Goal: Contribute content

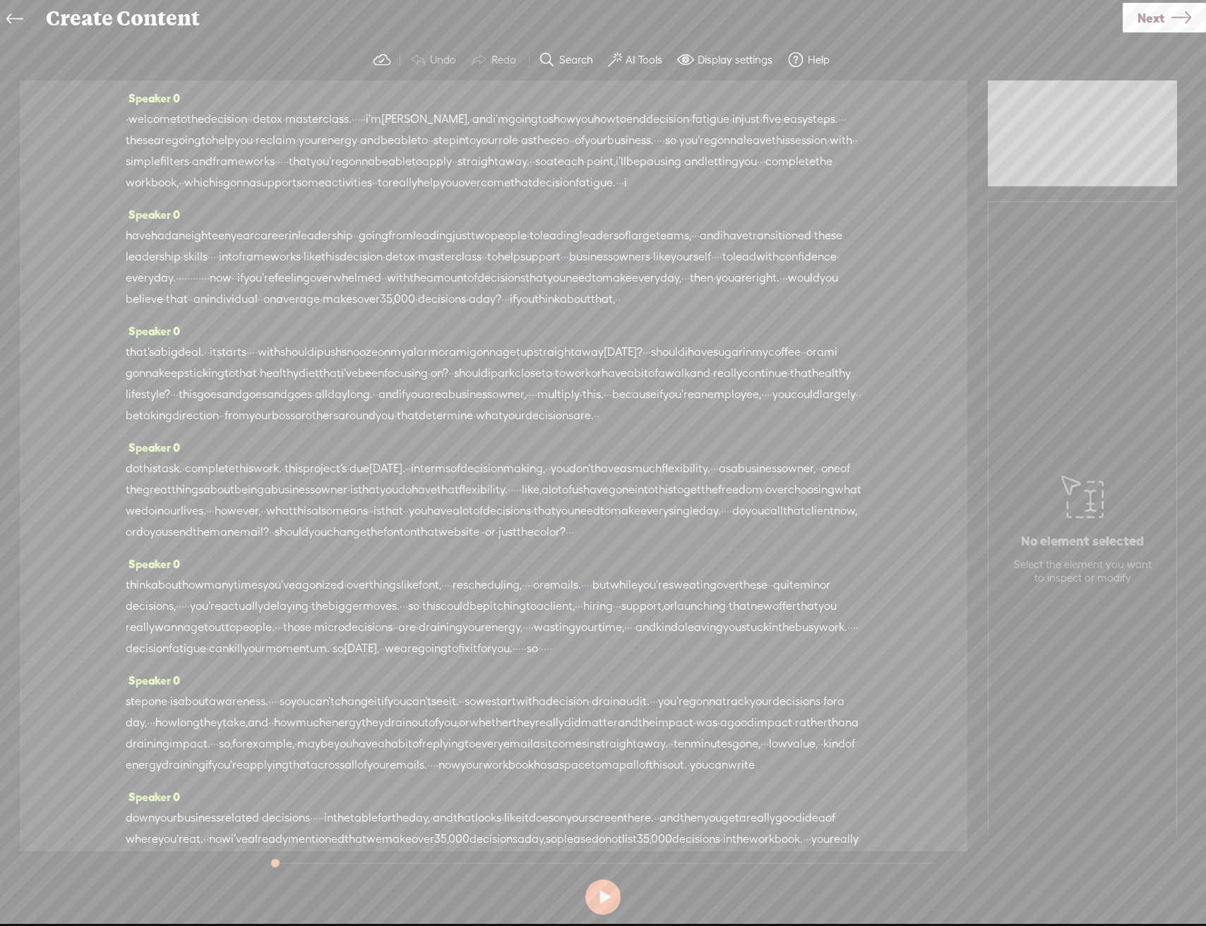
click at [621, 61] on span at bounding box center [615, 60] width 14 height 17
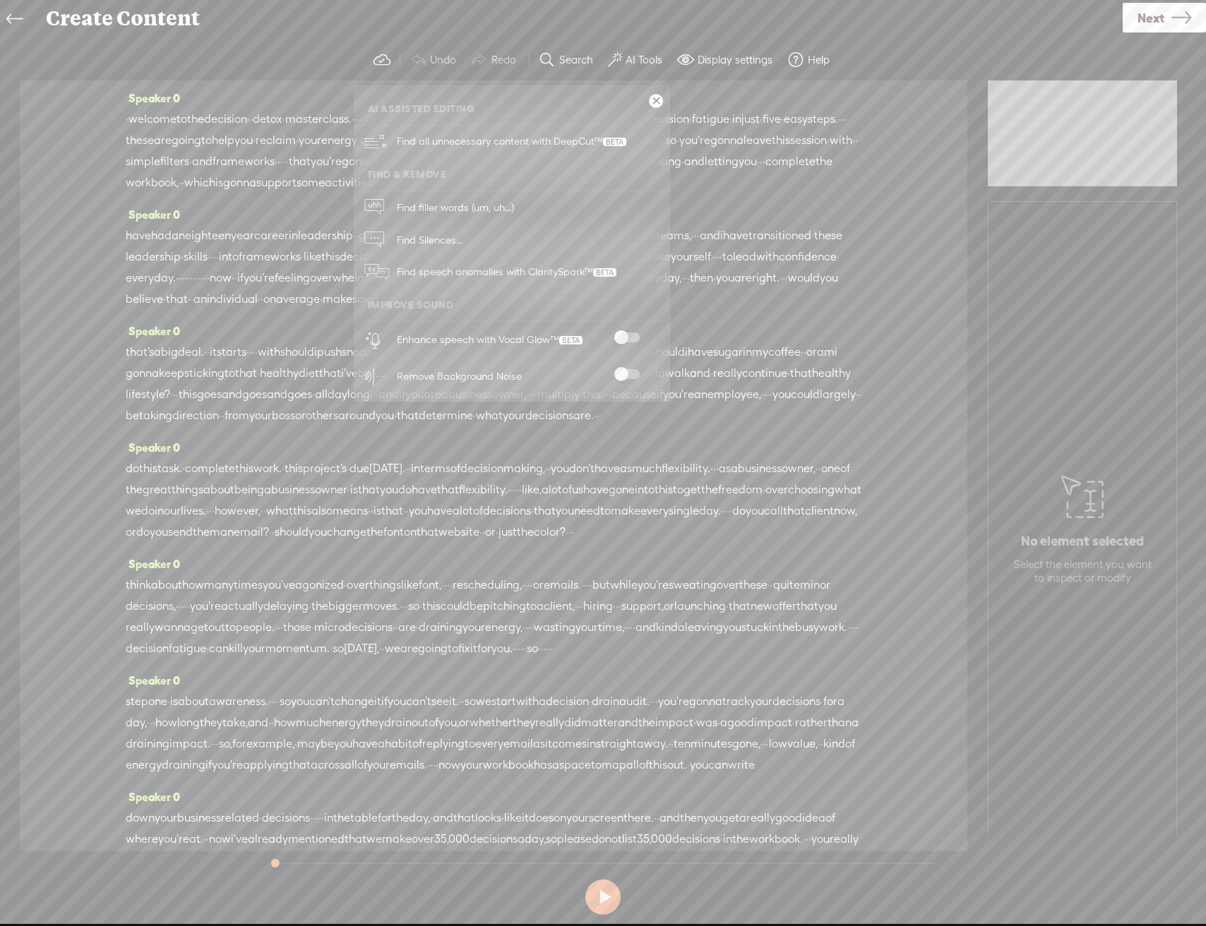
click at [615, 338] on span at bounding box center [626, 337] width 25 height 10
click at [623, 375] on span at bounding box center [626, 374] width 25 height 10
click at [649, 102] on link at bounding box center [656, 101] width 14 height 14
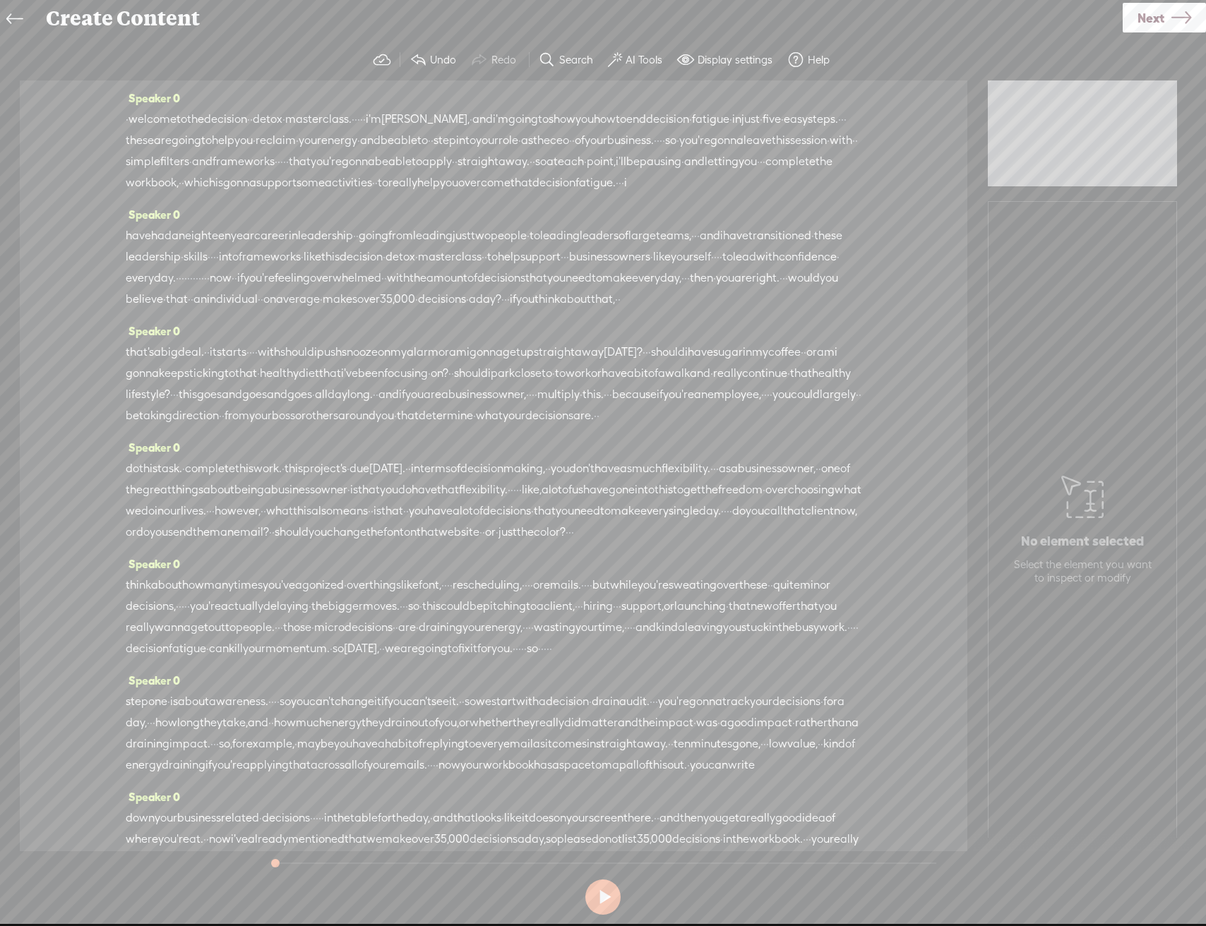
click at [1148, 25] on span "Next" at bounding box center [1150, 18] width 27 height 36
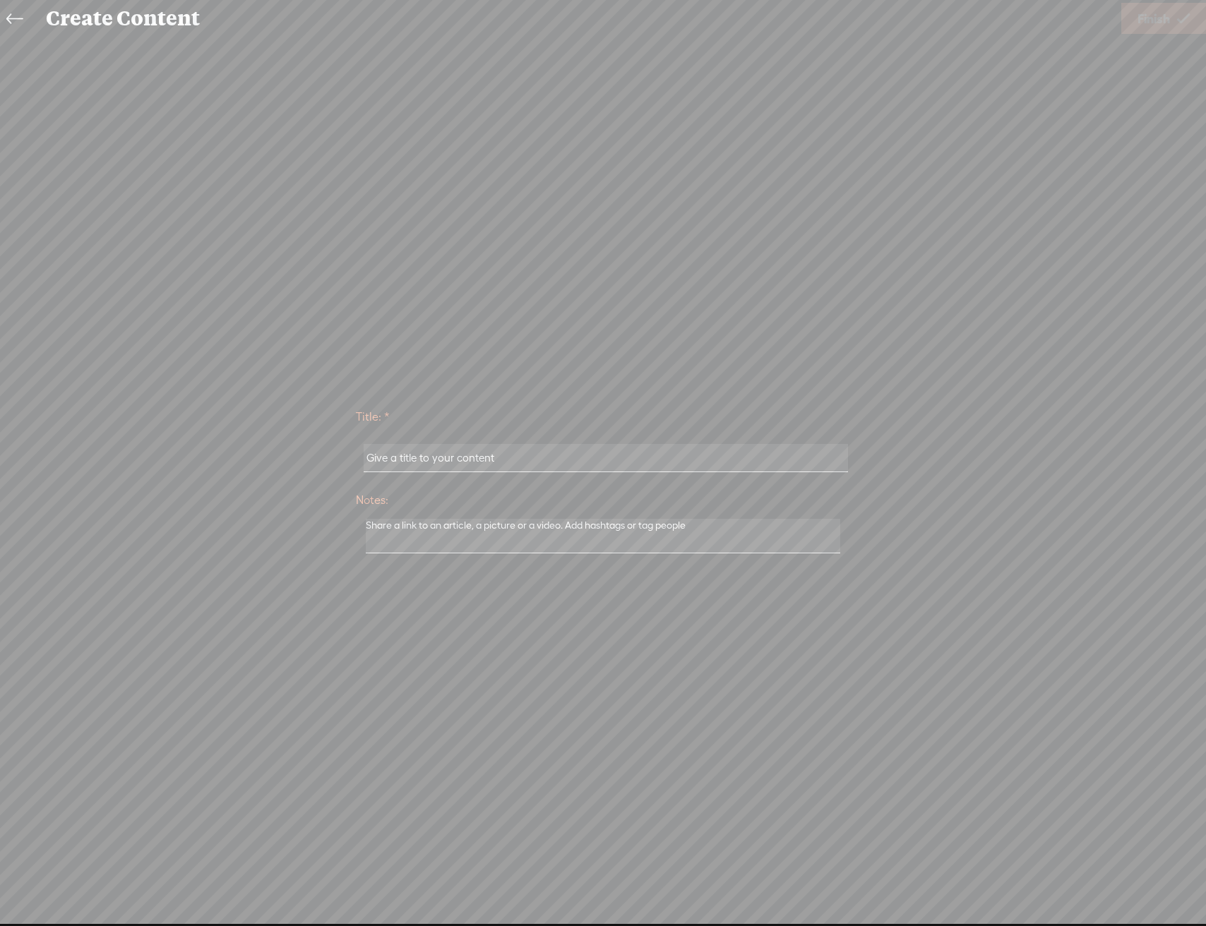
click at [519, 472] on div at bounding box center [603, 458] width 494 height 44
click at [527, 457] on input "text" at bounding box center [604, 458] width 483 height 28
paste input "[PERSON_NAME]"
type input "[PERSON_NAME]"
click at [1136, 33] on link "Finish" at bounding box center [1163, 18] width 85 height 31
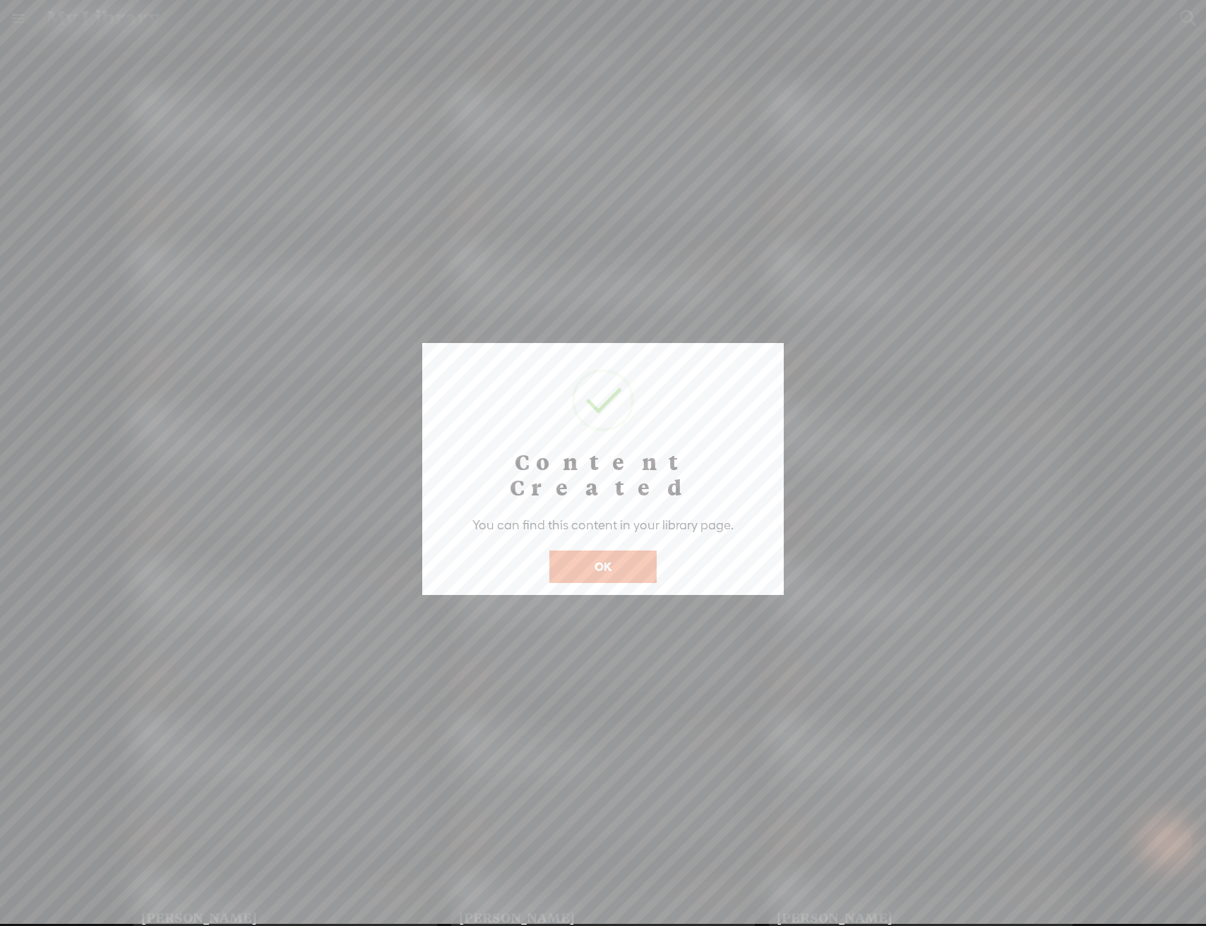
click at [624, 551] on button "OK" at bounding box center [602, 567] width 107 height 32
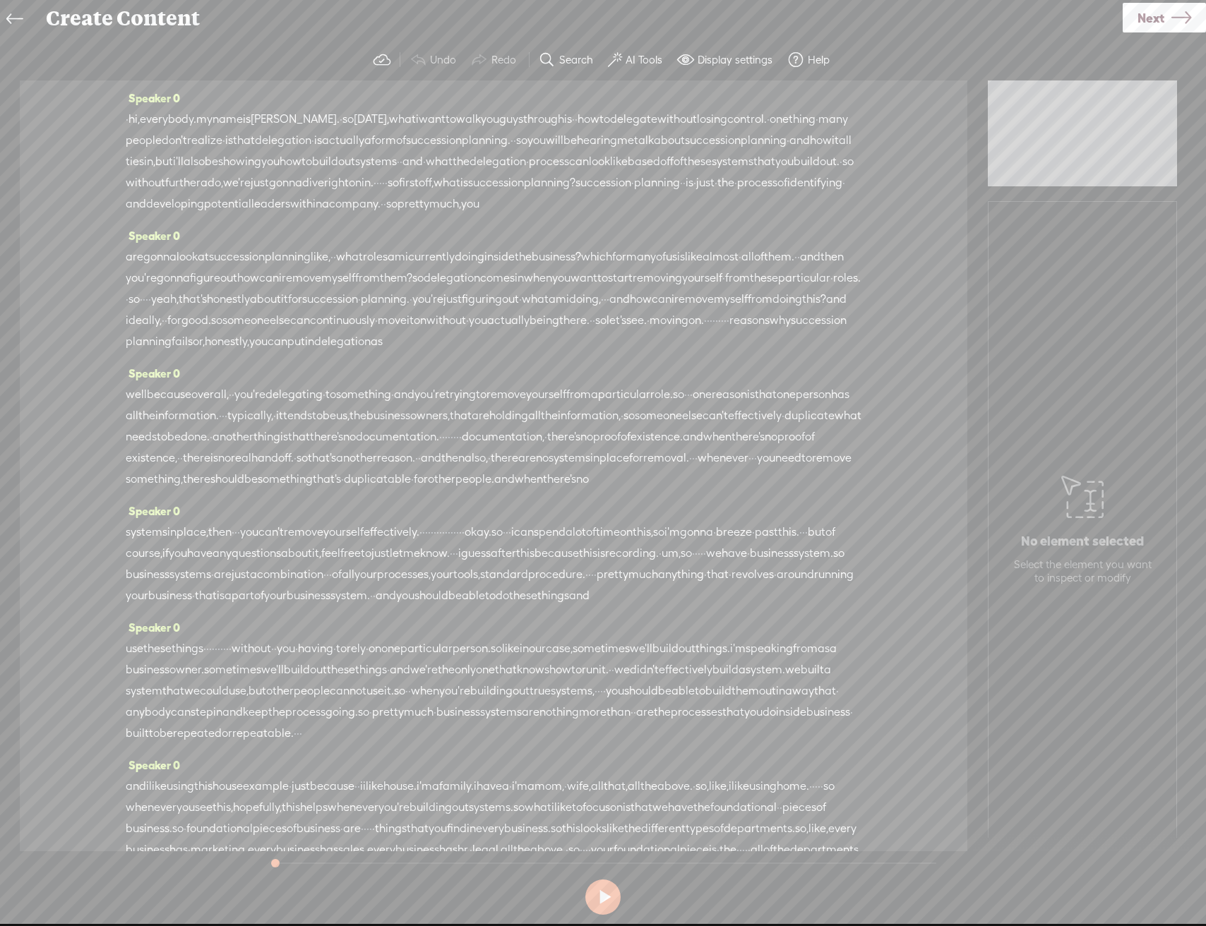
click at [625, 59] on label "AI Tools" at bounding box center [643, 60] width 37 height 14
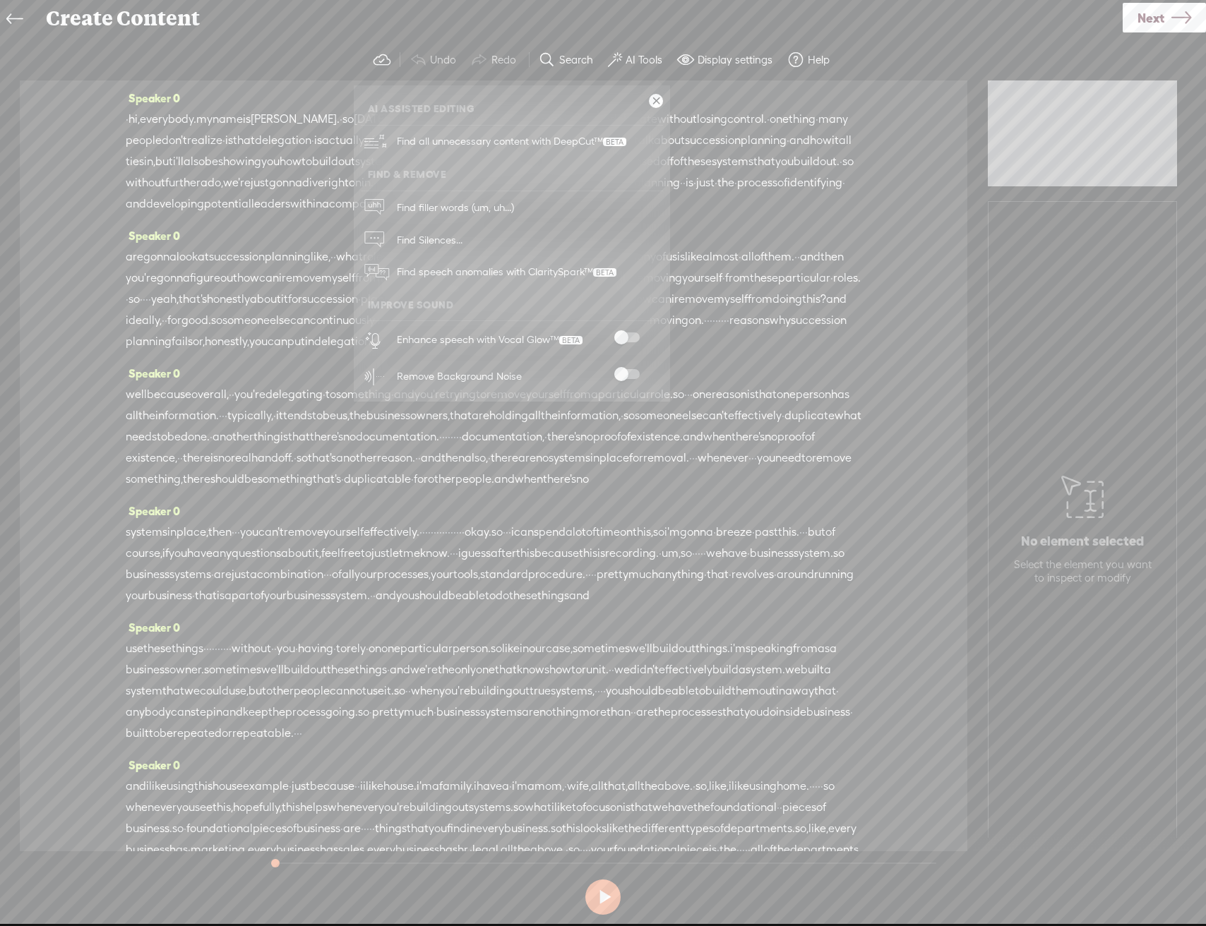
click at [621, 337] on span at bounding box center [626, 337] width 25 height 10
click at [624, 376] on span at bounding box center [626, 374] width 25 height 10
click at [1134, 18] on link "Next" at bounding box center [1163, 18] width 83 height 30
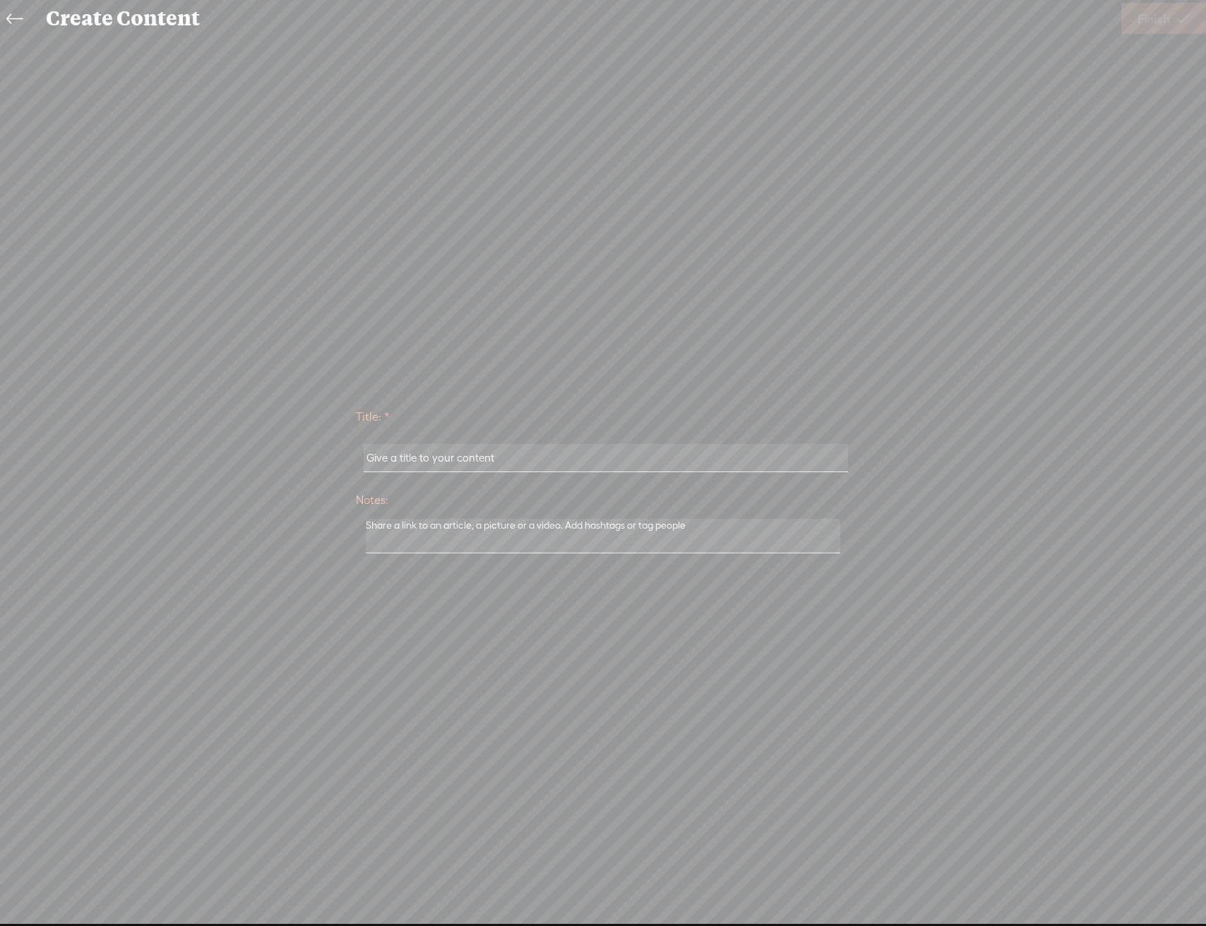
click at [549, 469] on input "text" at bounding box center [604, 458] width 483 height 28
paste input "[PERSON_NAME]"
type input "[PERSON_NAME]"
click at [1168, 32] on span "Finish" at bounding box center [1153, 19] width 32 height 36
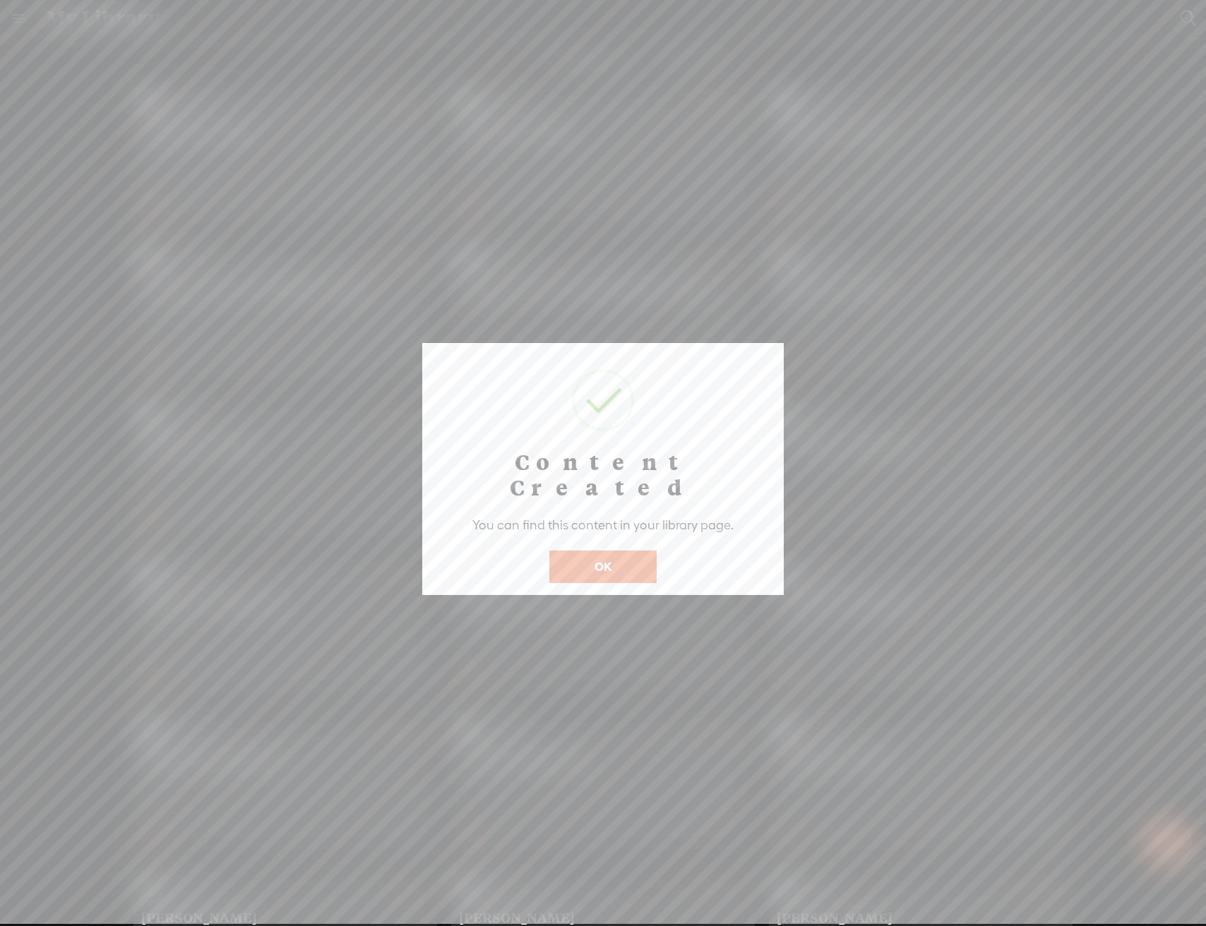
click at [618, 551] on button "OK" at bounding box center [602, 567] width 107 height 32
